Goal: Task Accomplishment & Management: Complete application form

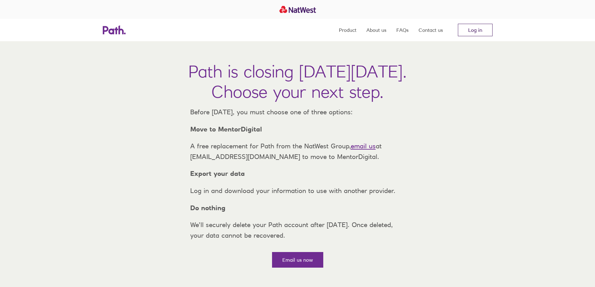
click at [467, 33] on link "Log in" at bounding box center [475, 30] width 35 height 13
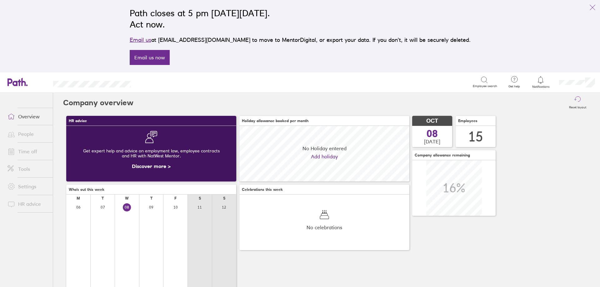
scroll to position [56, 170]
click at [593, 6] on icon "link" at bounding box center [593, 8] width 8 height 8
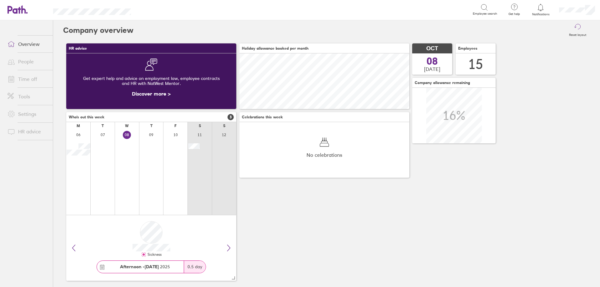
click at [29, 58] on link "People" at bounding box center [28, 61] width 50 height 13
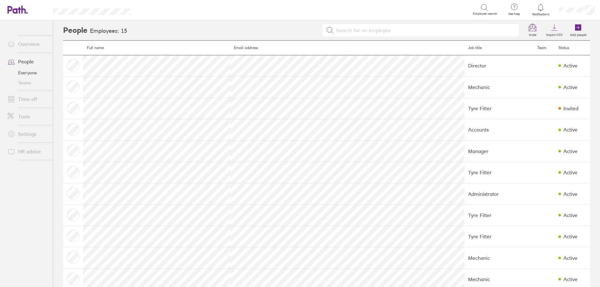
click at [30, 101] on link "Time off" at bounding box center [28, 99] width 50 height 13
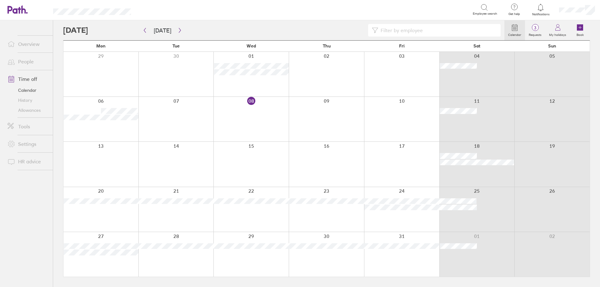
click at [155, 109] on div at bounding box center [175, 119] width 75 height 45
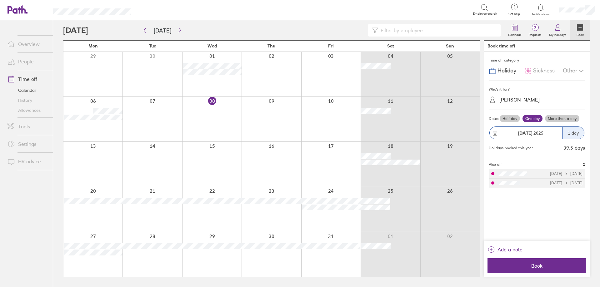
click at [545, 73] on span "Sickness" at bounding box center [544, 71] width 22 height 7
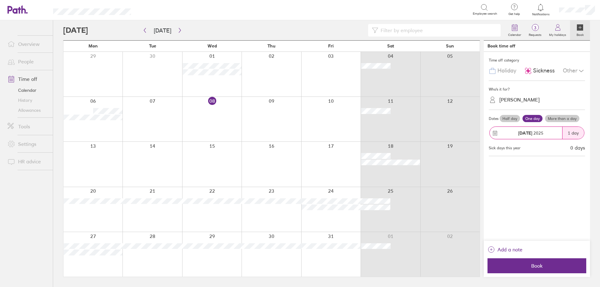
click at [533, 135] on span "[DATE]" at bounding box center [530, 133] width 25 height 5
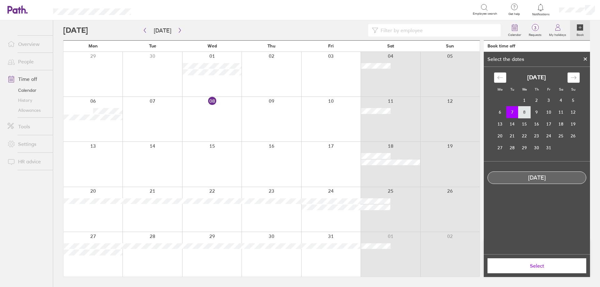
click at [522, 111] on td "8" at bounding box center [525, 112] width 12 height 12
click at [511, 113] on td "7" at bounding box center [512, 112] width 12 height 12
click at [538, 265] on span "Select" at bounding box center [537, 266] width 90 height 6
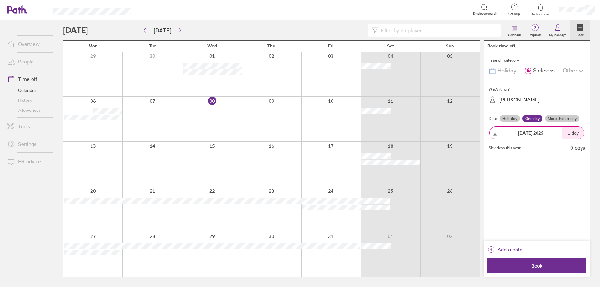
click at [524, 101] on div "[PERSON_NAME]" at bounding box center [540, 100] width 89 height 10
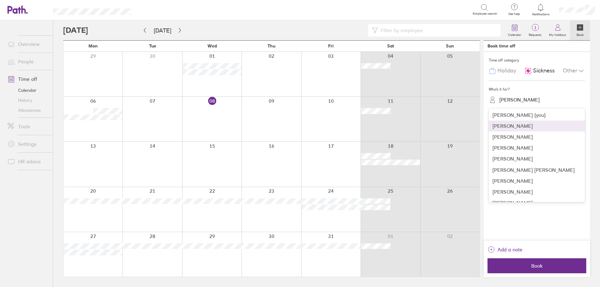
click at [522, 127] on div "[PERSON_NAME]" at bounding box center [537, 126] width 96 height 11
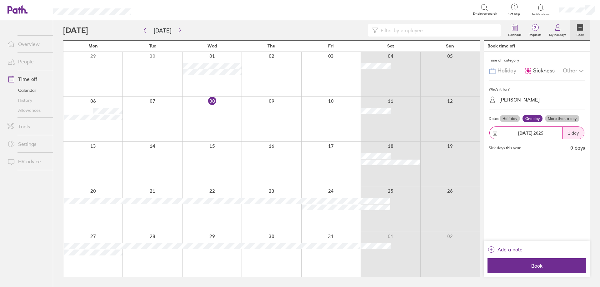
click at [531, 103] on div "[PERSON_NAME]" at bounding box center [540, 100] width 89 height 10
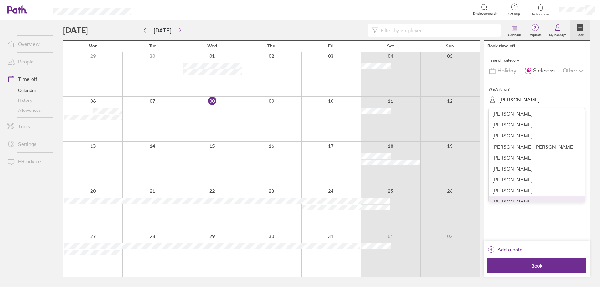
scroll to position [11, 0]
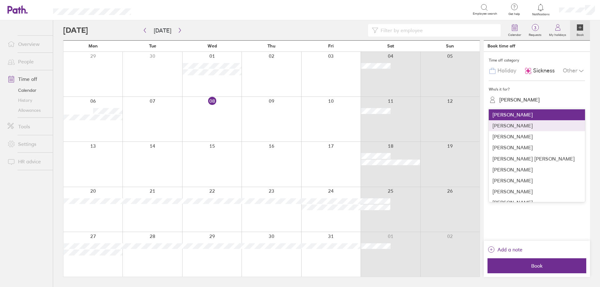
click at [532, 125] on div "[PERSON_NAME]" at bounding box center [537, 125] width 96 height 11
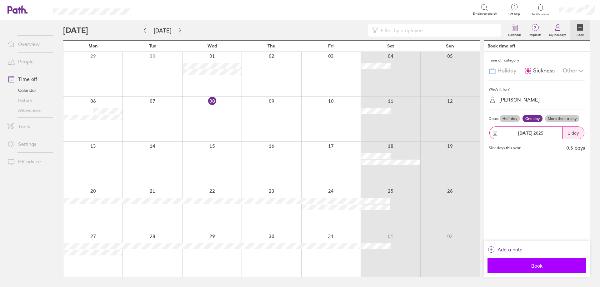
click at [540, 264] on span "Book" at bounding box center [537, 266] width 90 height 6
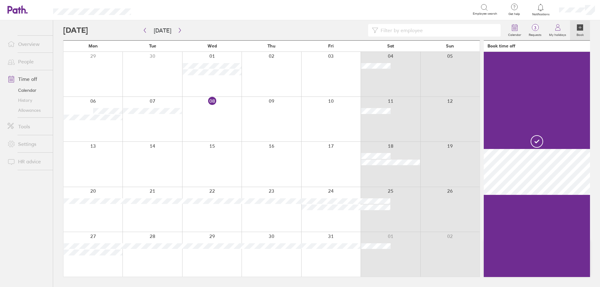
click at [202, 108] on div at bounding box center [211, 119] width 59 height 45
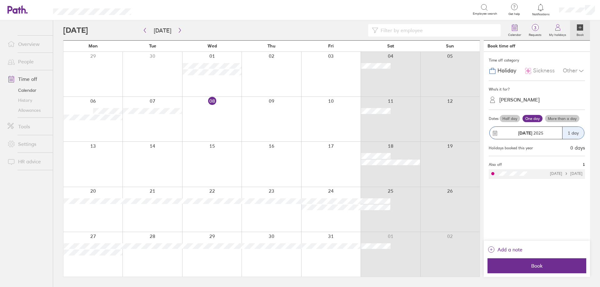
click at [547, 71] on span "Sickness" at bounding box center [544, 71] width 22 height 7
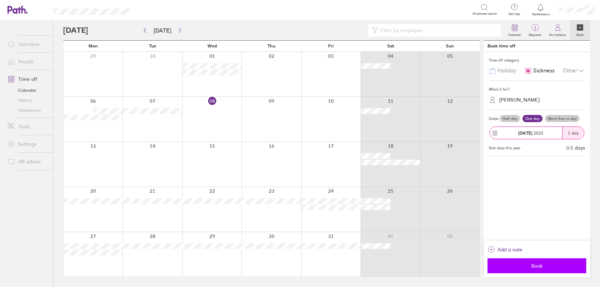
click at [545, 265] on span "Book" at bounding box center [537, 266] width 90 height 6
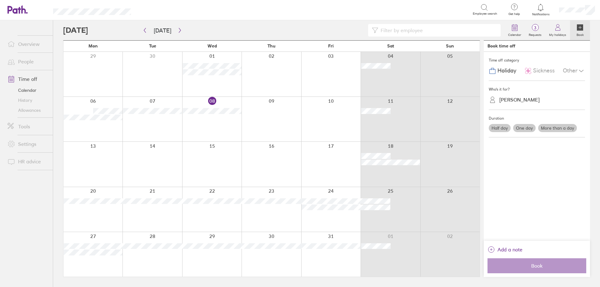
click at [136, 128] on div at bounding box center [152, 119] width 59 height 45
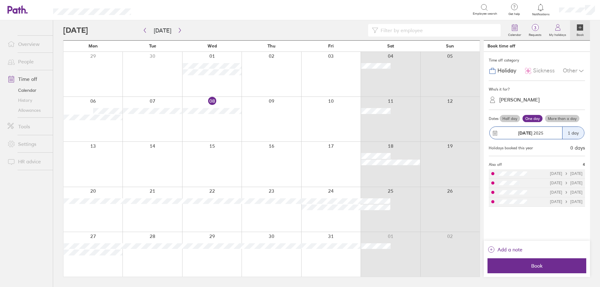
click at [542, 71] on span "Sickness" at bounding box center [544, 71] width 22 height 7
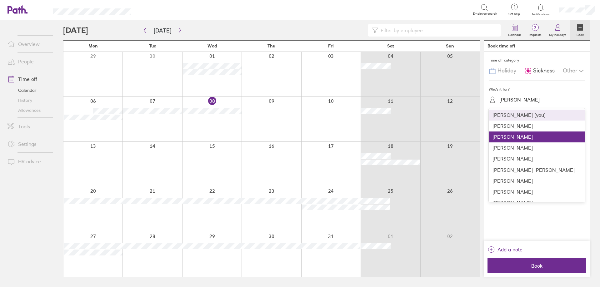
click at [530, 103] on div "[PERSON_NAME]" at bounding box center [540, 100] width 89 height 10
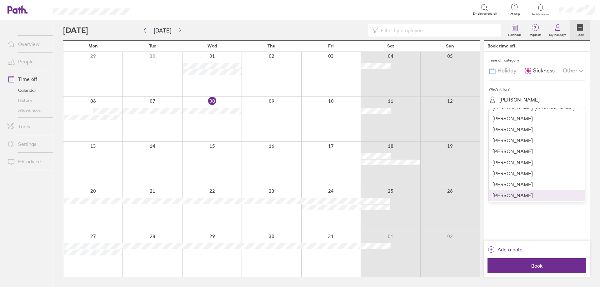
click at [511, 193] on div "[PERSON_NAME]" at bounding box center [537, 195] width 96 height 11
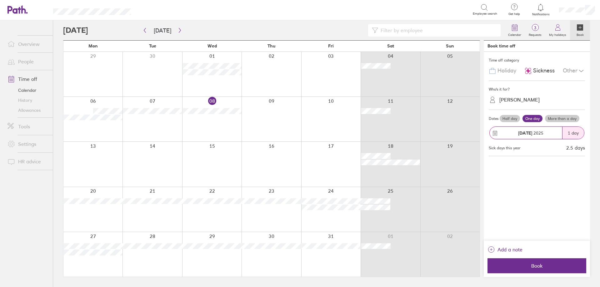
click at [562, 119] on label "More than a day" at bounding box center [562, 119] width 34 height 8
click at [0, 0] on input "More than a day" at bounding box center [0, 0] width 0 height 0
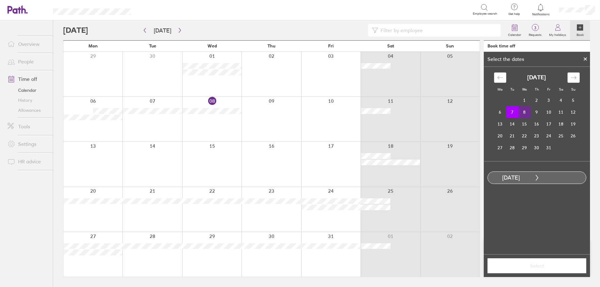
click at [526, 111] on td "8" at bounding box center [525, 112] width 12 height 12
click at [562, 263] on span "Select" at bounding box center [537, 266] width 90 height 6
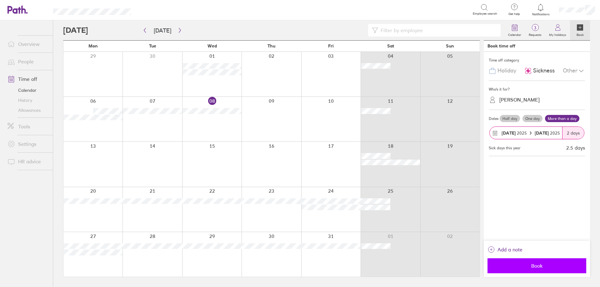
click at [531, 262] on button "Book" at bounding box center [537, 266] width 99 height 15
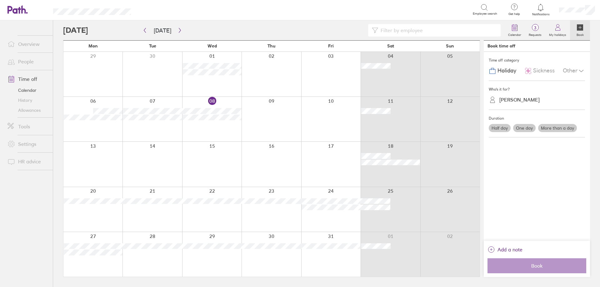
click at [28, 64] on link "People" at bounding box center [28, 61] width 50 height 13
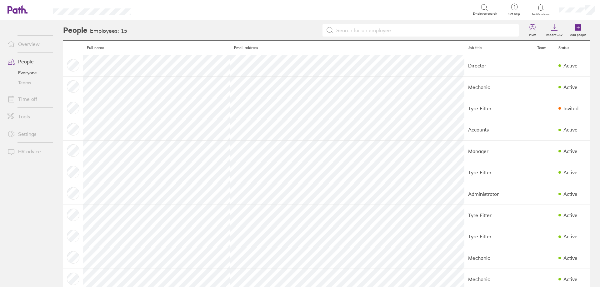
click at [32, 41] on link "Overview" at bounding box center [28, 44] width 50 height 13
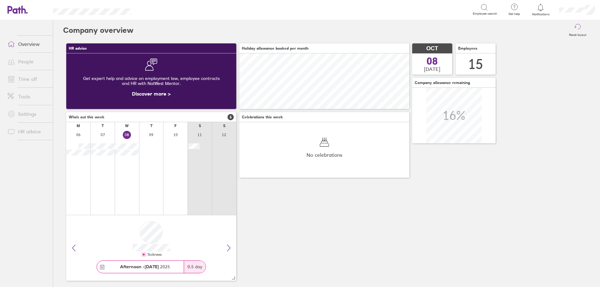
scroll to position [56, 170]
